Goal: Navigation & Orientation: Find specific page/section

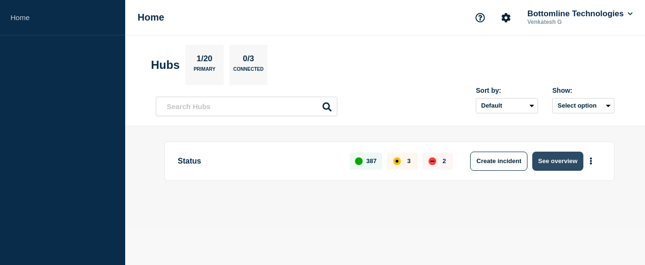
click at [568, 162] on button "See overview" at bounding box center [558, 161] width 51 height 19
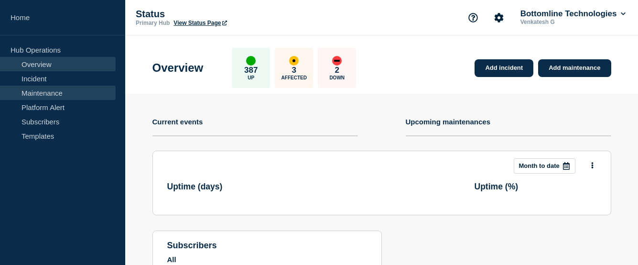
click at [56, 91] on link "Maintenance" at bounding box center [58, 93] width 116 height 14
